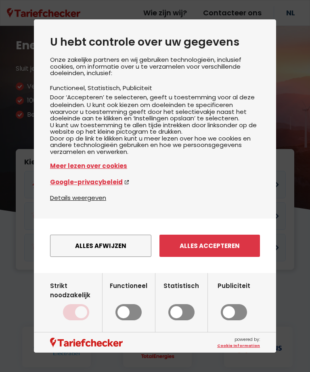
click at [228, 255] on button "Alles accepteren" at bounding box center [210, 246] width 101 height 22
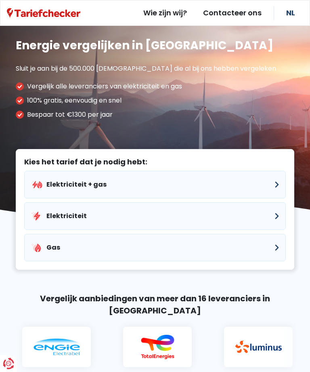
click at [274, 218] on button "Elektriciteit" at bounding box center [155, 215] width 262 height 27
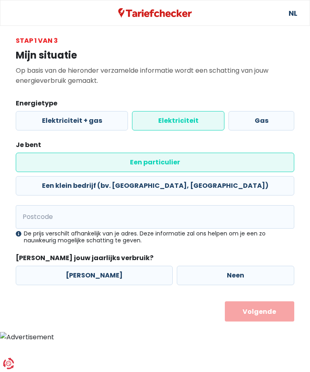
click at [178, 122] on label "Elektriciteit" at bounding box center [178, 120] width 93 height 19
click at [178, 122] on input "Elektriciteit" at bounding box center [178, 120] width 93 height 19
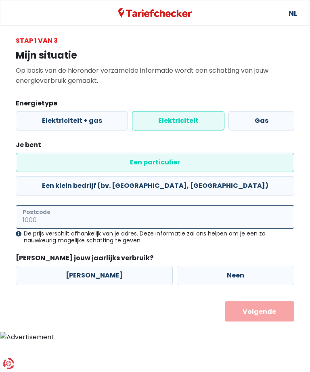
click at [43, 205] on input "Postcode" at bounding box center [155, 216] width 279 height 23
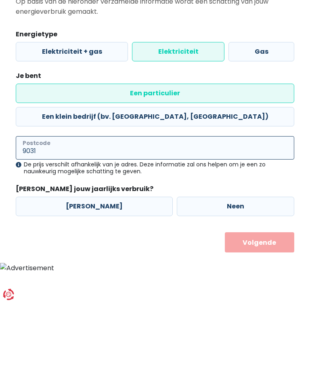
type input "9031"
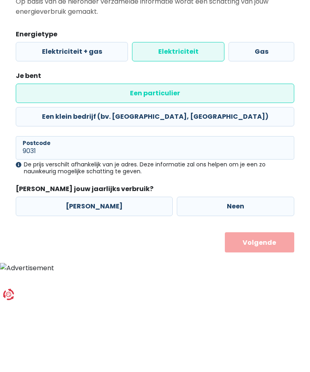
click at [86, 266] on label "[PERSON_NAME]" at bounding box center [94, 275] width 157 height 19
click at [86, 266] on input "[PERSON_NAME]" at bounding box center [94, 275] width 157 height 19
radio input "true"
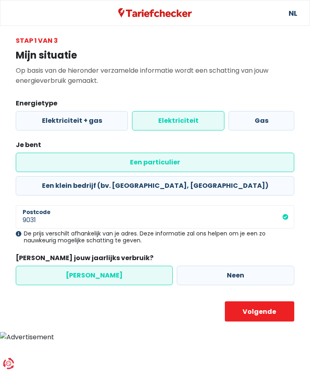
click at [262, 301] on button "Volgende" at bounding box center [260, 311] width 70 height 20
select select
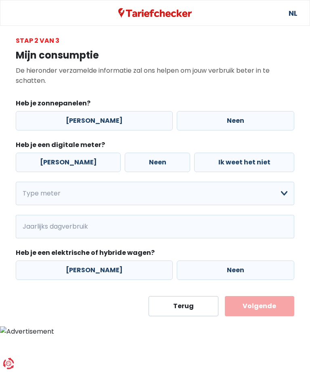
click at [84, 122] on label "[PERSON_NAME]" at bounding box center [94, 120] width 157 height 19
click at [84, 122] on input "[PERSON_NAME]" at bounding box center [94, 120] width 157 height 19
radio input "true"
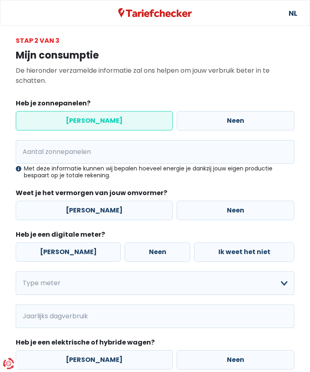
click at [86, 208] on label "[PERSON_NAME]" at bounding box center [94, 210] width 157 height 19
click at [86, 208] on input "[PERSON_NAME]" at bounding box center [94, 210] width 157 height 19
radio input "true"
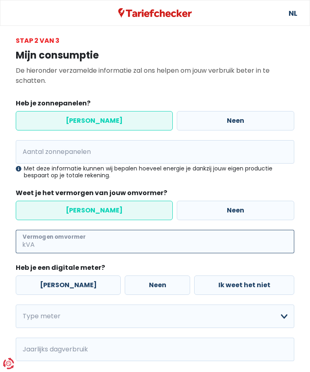
click at [41, 240] on input "Vermogen omvormer" at bounding box center [165, 241] width 258 height 23
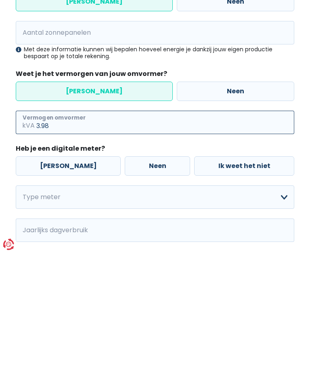
type input "3.98"
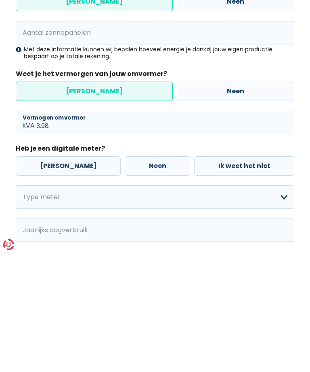
click at [143, 276] on label "Neen" at bounding box center [157, 285] width 65 height 19
click at [143, 276] on input "Neen" at bounding box center [157, 285] width 65 height 19
radio input "true"
type input "3"
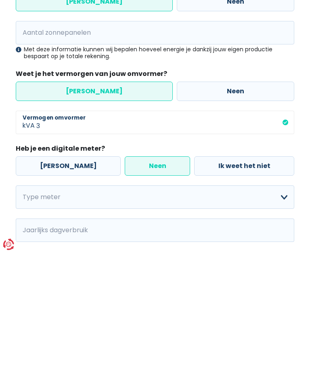
scroll to position [86, 0]
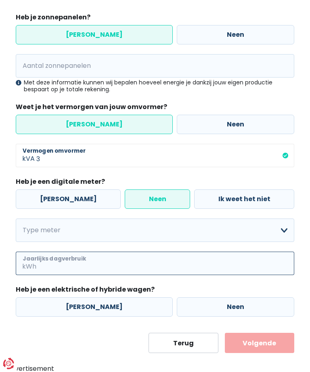
click at [42, 267] on input "Jaarlijks dagverbruik" at bounding box center [166, 263] width 257 height 23
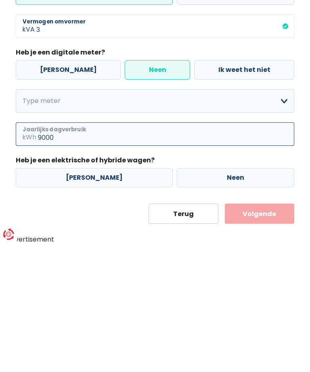
type input "9000"
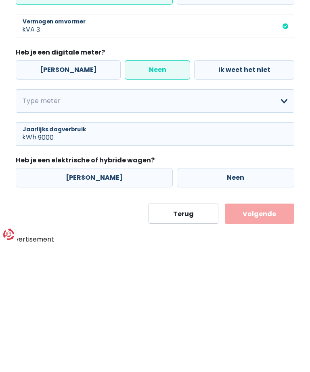
click at [225, 297] on label "Neen" at bounding box center [236, 306] width 118 height 19
click at [225, 297] on input "Neen" at bounding box center [236, 306] width 118 height 19
radio input "true"
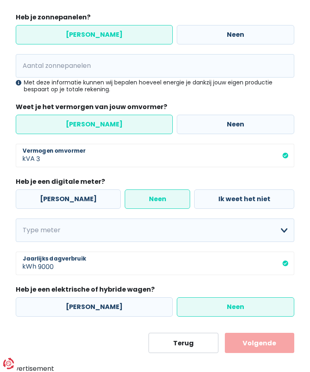
click at [258, 345] on button "Volgende" at bounding box center [260, 343] width 70 height 20
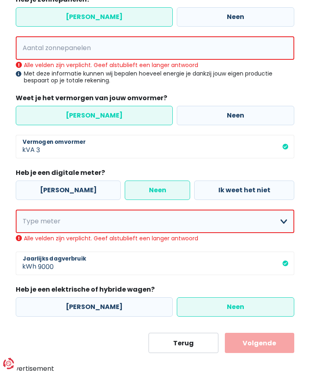
click at [283, 222] on select "Enkelvoudig Tweevoudig Enkelvoudig + uitsluitend nachttarief Tweevoudig + uitsl…" at bounding box center [155, 221] width 279 height 23
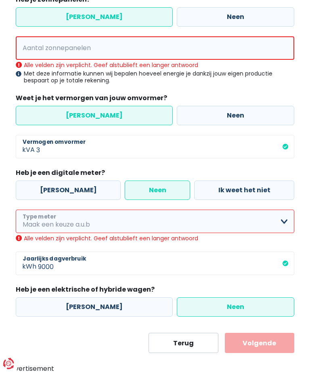
select select "day_single_rate"
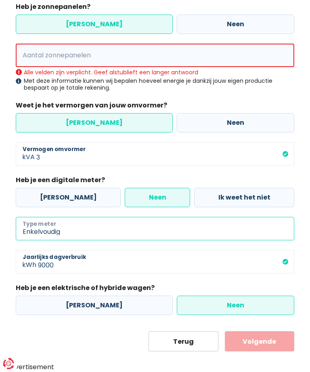
scroll to position [95, 0]
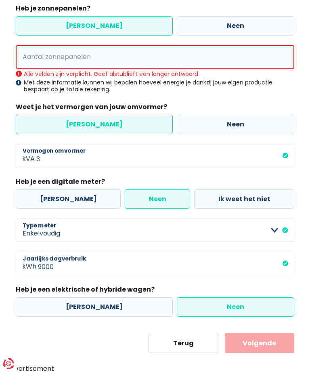
click at [261, 343] on button "Volgende" at bounding box center [260, 343] width 70 height 20
click at [261, 347] on button "Volgende" at bounding box center [260, 343] width 70 height 20
click at [41, 56] on input "Aantal zonnepanelen" at bounding box center [155, 56] width 279 height 23
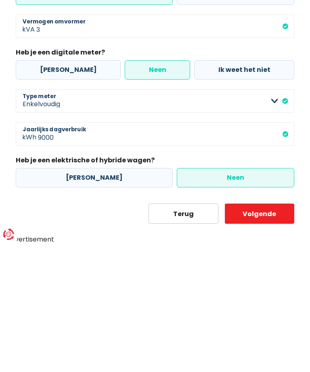
type input "21"
click at [263, 333] on button "Volgende" at bounding box center [260, 343] width 70 height 20
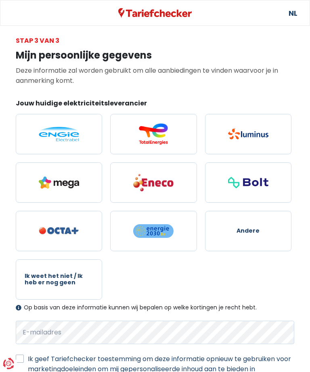
click at [68, 137] on img at bounding box center [59, 134] width 40 height 15
click at [68, 137] on input "radio" at bounding box center [59, 134] width 86 height 40
radio input "true"
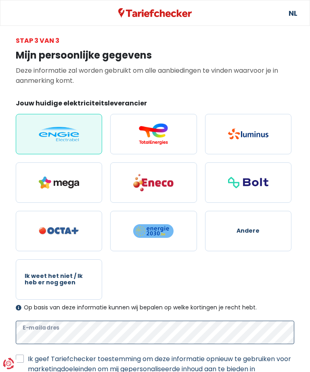
scroll to position [67, 0]
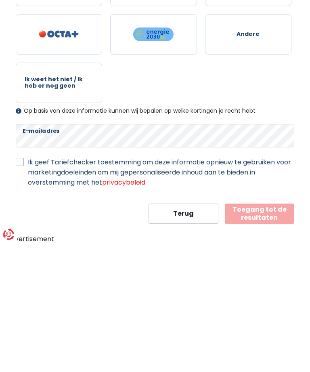
click at [104, 333] on div "Terug Toegang tot de resultaten" at bounding box center [155, 343] width 279 height 20
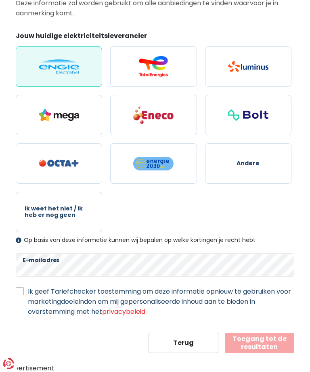
click at [270, 343] on button "Toegang tot de resultaten" at bounding box center [260, 343] width 70 height 20
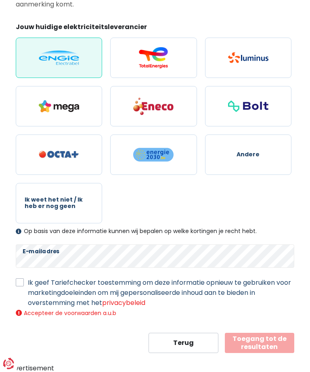
click at [65, 59] on img at bounding box center [59, 58] width 40 height 15
click at [65, 59] on input "radio" at bounding box center [59, 58] width 86 height 40
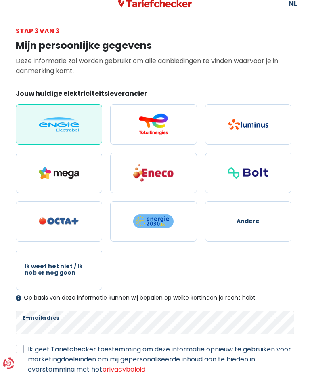
scroll to position [51, 0]
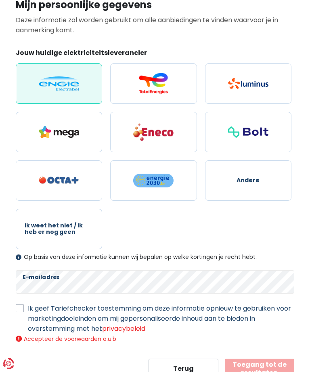
click at [28, 306] on label "Ik geef Tariefchecker toestemming om deze informatie opnieuw te gebruiken voor …" at bounding box center [161, 318] width 267 height 30
click at [20, 306] on input "Ik geef Tariefchecker toestemming om deze informatie opnieuw te gebruiken voor …" at bounding box center [20, 307] width 8 height 8
checkbox input "true"
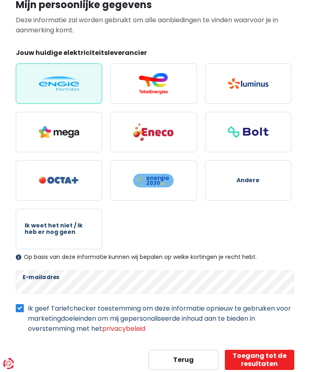
scroll to position [42, 0]
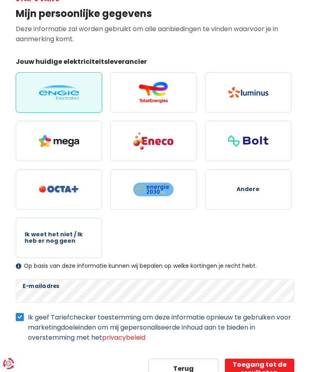
click at [261, 372] on button "Toegang tot de resultaten" at bounding box center [260, 369] width 70 height 20
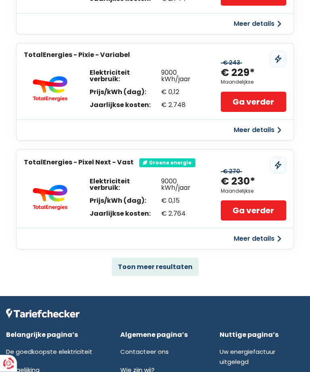
scroll to position [423, 0]
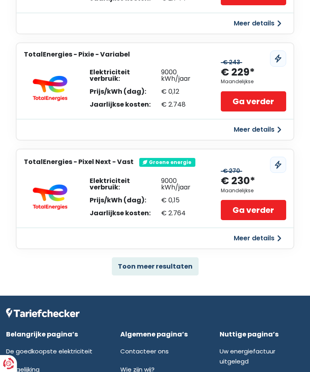
click at [160, 265] on button "Toon meer resultaten" at bounding box center [155, 266] width 87 height 18
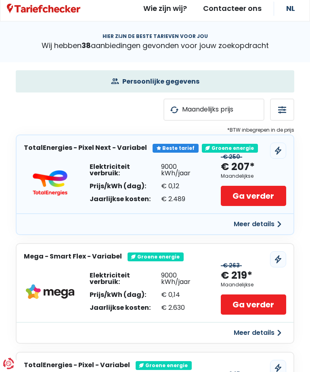
scroll to position [0, 0]
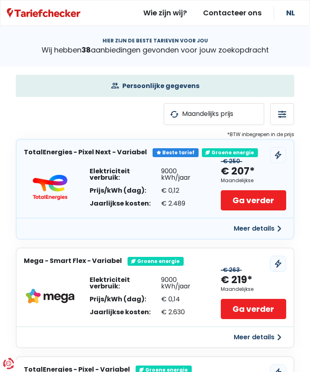
click at [280, 228] on button "Meer details" at bounding box center [257, 228] width 57 height 15
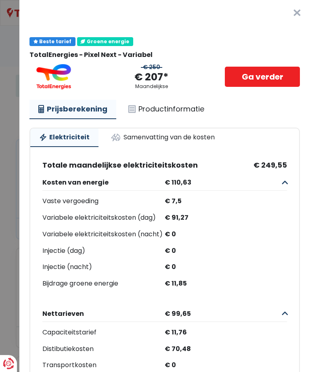
click at [301, 14] on button "×" at bounding box center [297, 13] width 26 height 26
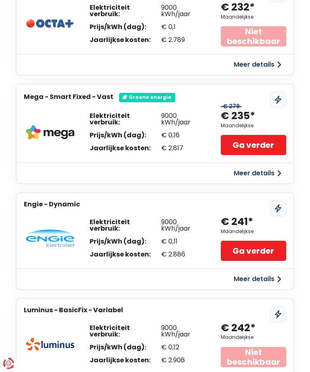
scroll to position [702, 0]
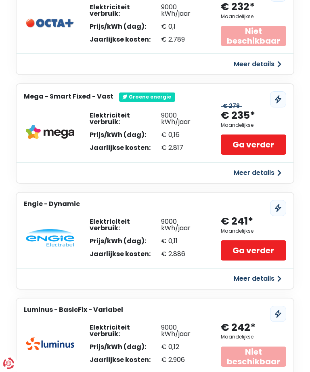
click at [281, 273] on button "Meer details" at bounding box center [257, 279] width 57 height 15
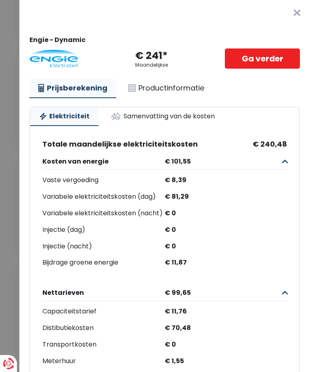
scroll to position [0, 0]
click at [293, 17] on button "×" at bounding box center [297, 13] width 26 height 26
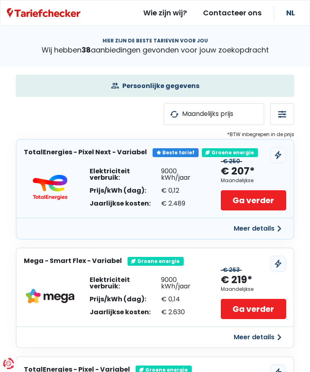
click at [253, 203] on link "Ga verder" at bounding box center [254, 200] width 66 height 20
